Goal: Task Accomplishment & Management: Complete application form

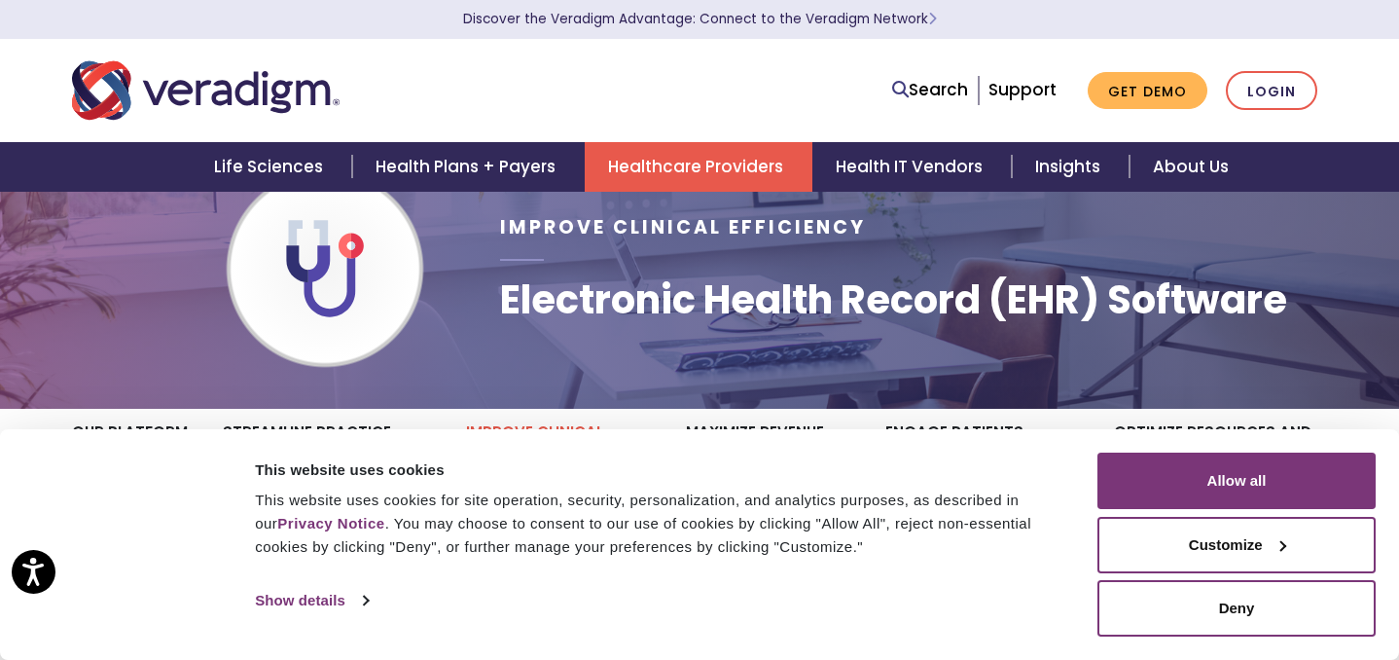
scroll to position [66, 0]
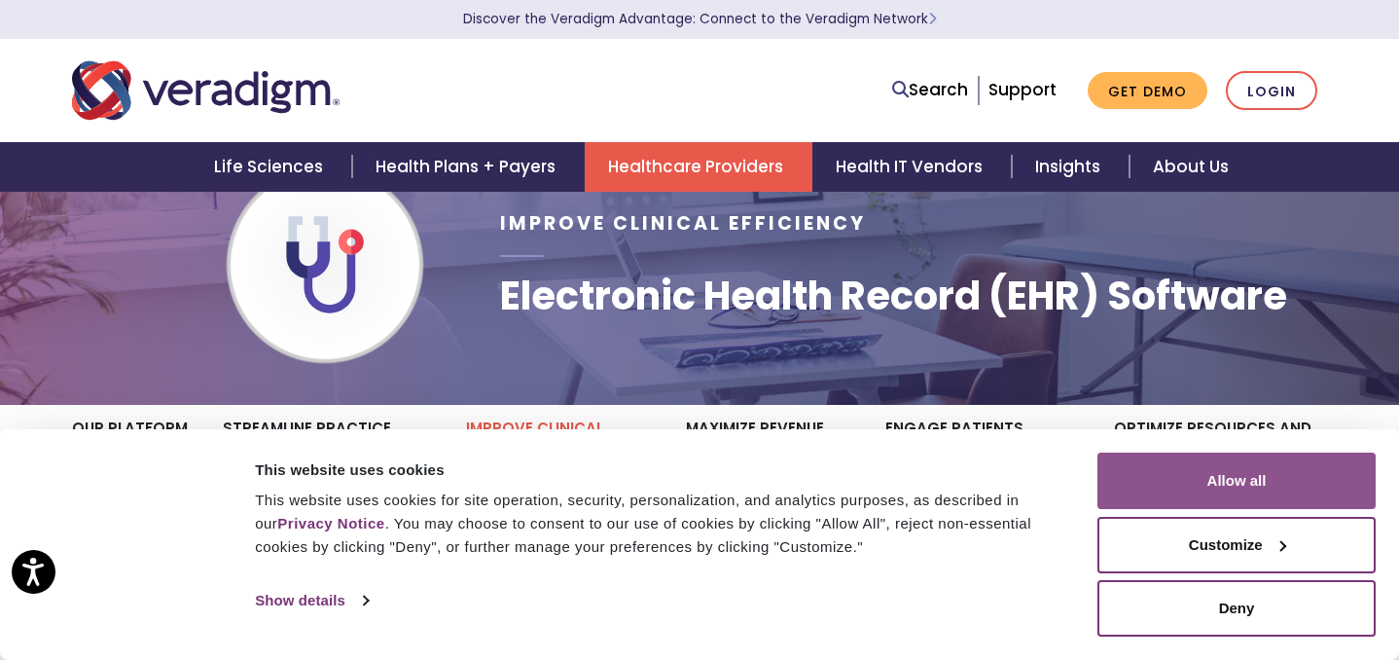
click at [1194, 481] on button "Allow all" at bounding box center [1236, 480] width 278 height 56
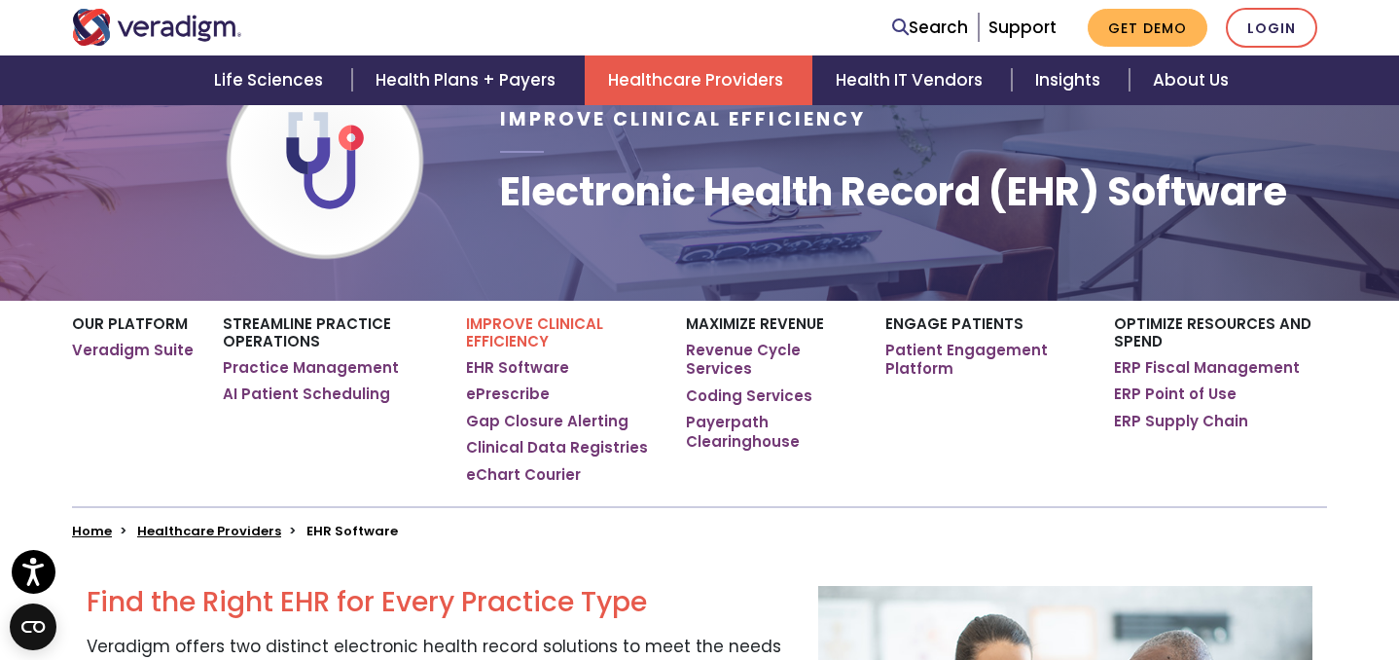
scroll to position [171, 0]
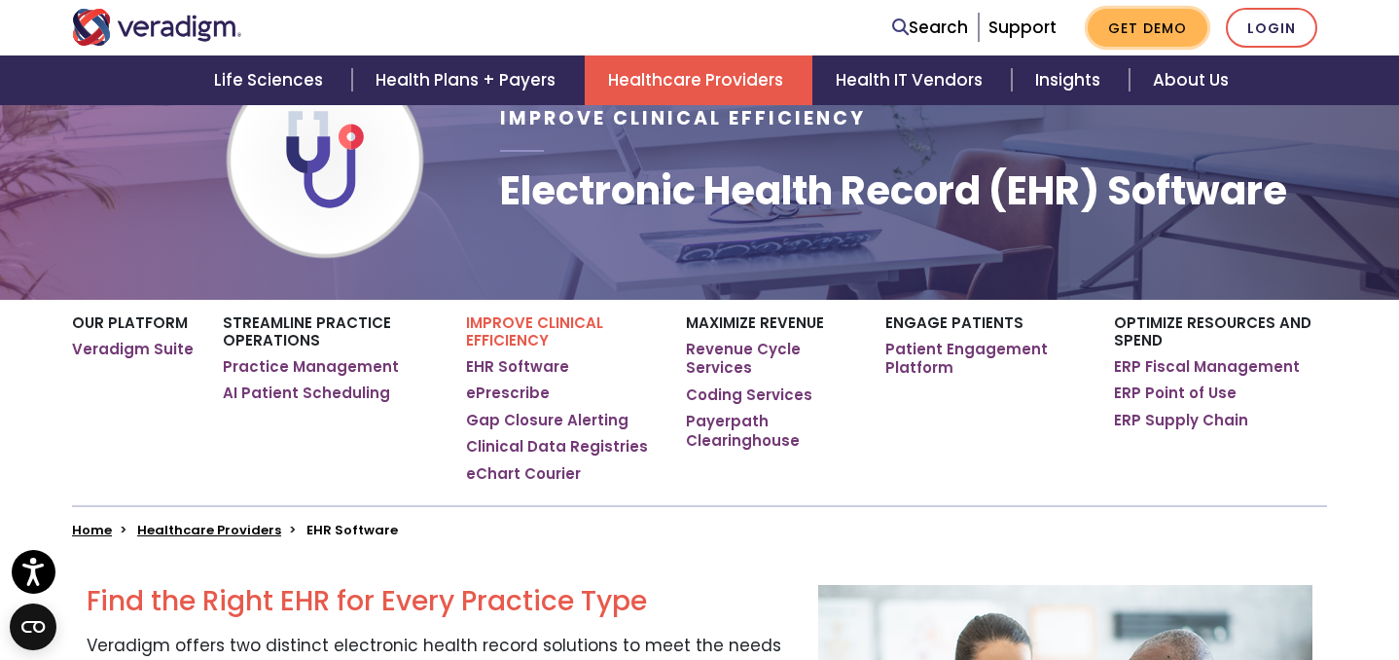
click at [1150, 19] on link "Get Demo" at bounding box center [1148, 28] width 120 height 38
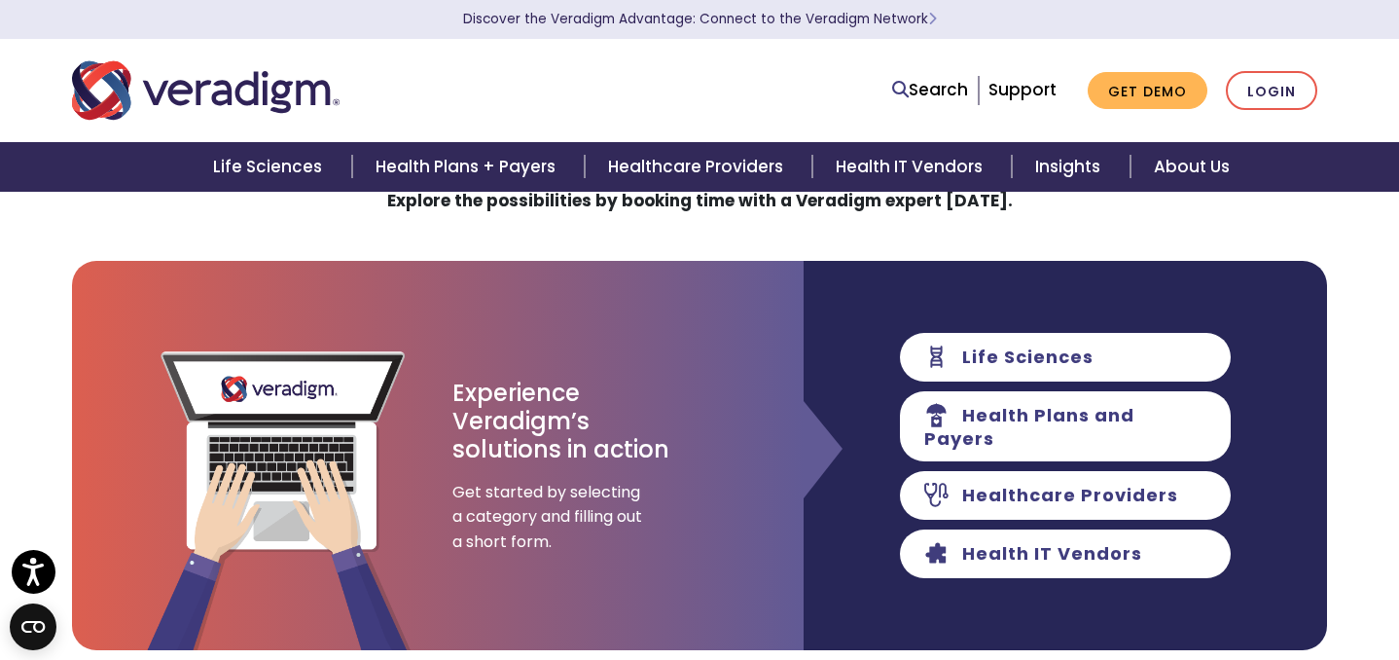
scroll to position [94, 0]
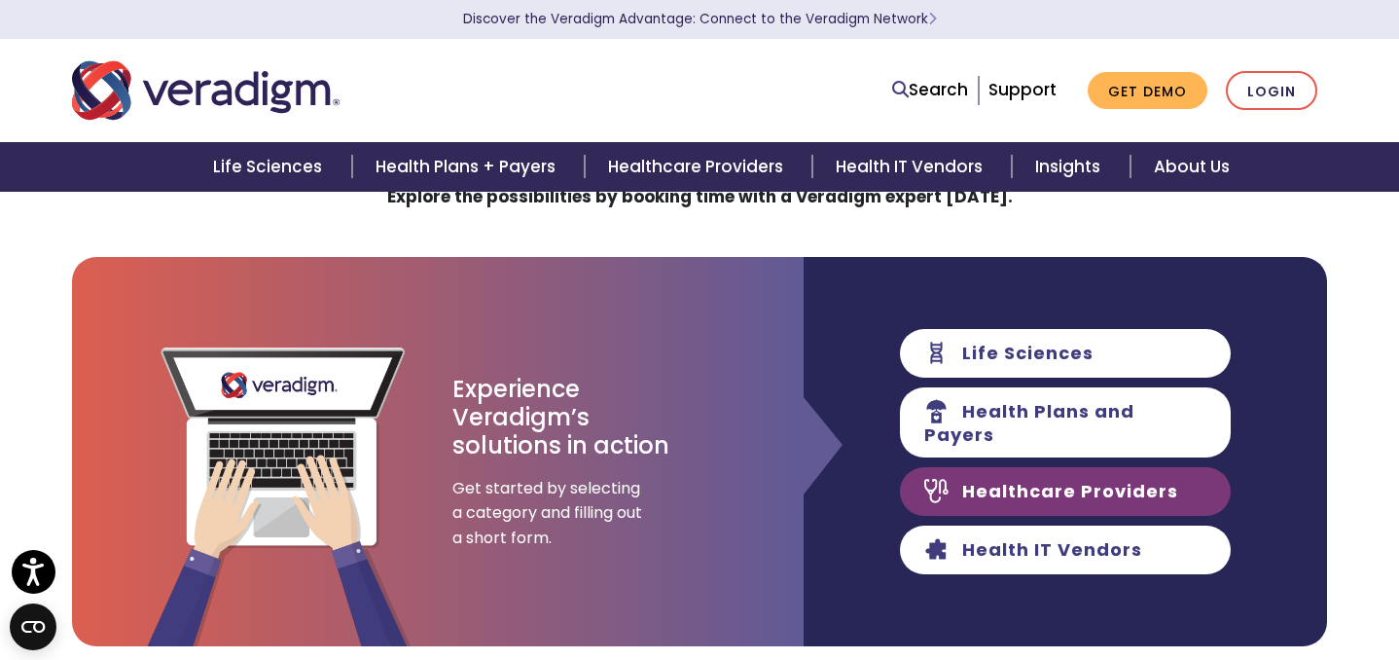
click at [1016, 488] on link "Healthcare Providers" at bounding box center [1065, 491] width 331 height 49
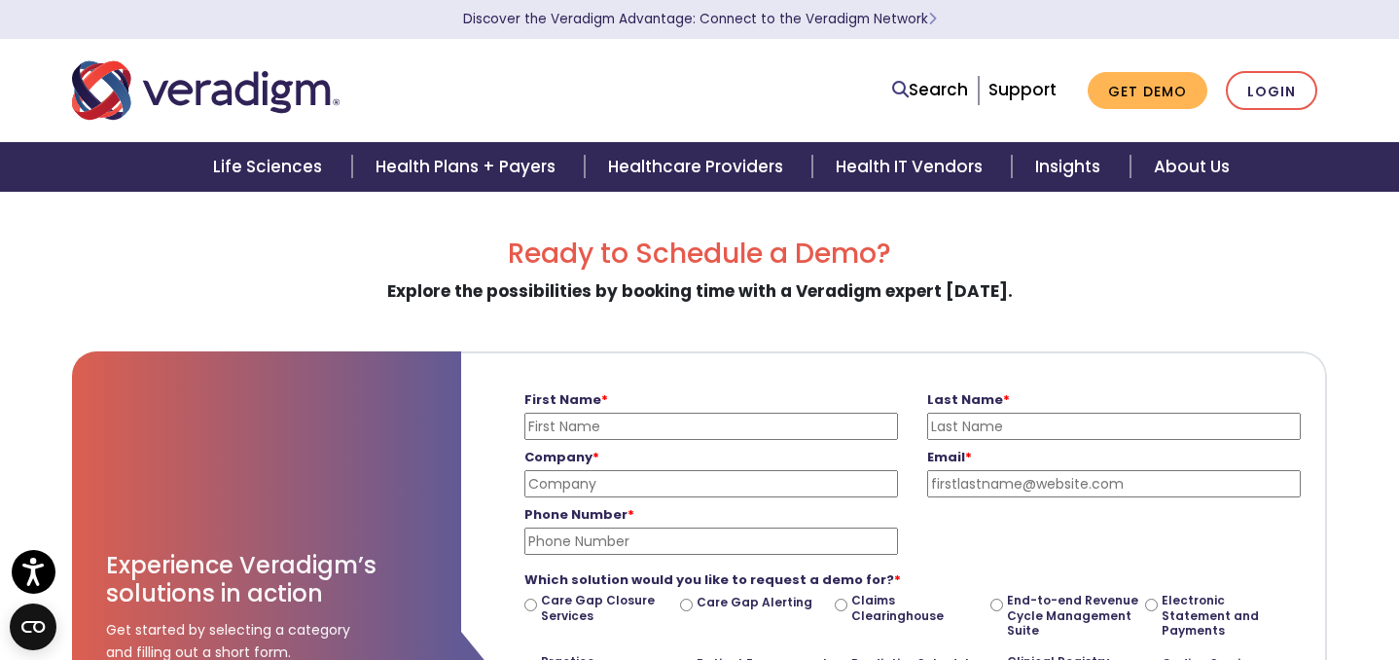
scroll to position [94, 0]
